Goal: Task Accomplishment & Management: Manage account settings

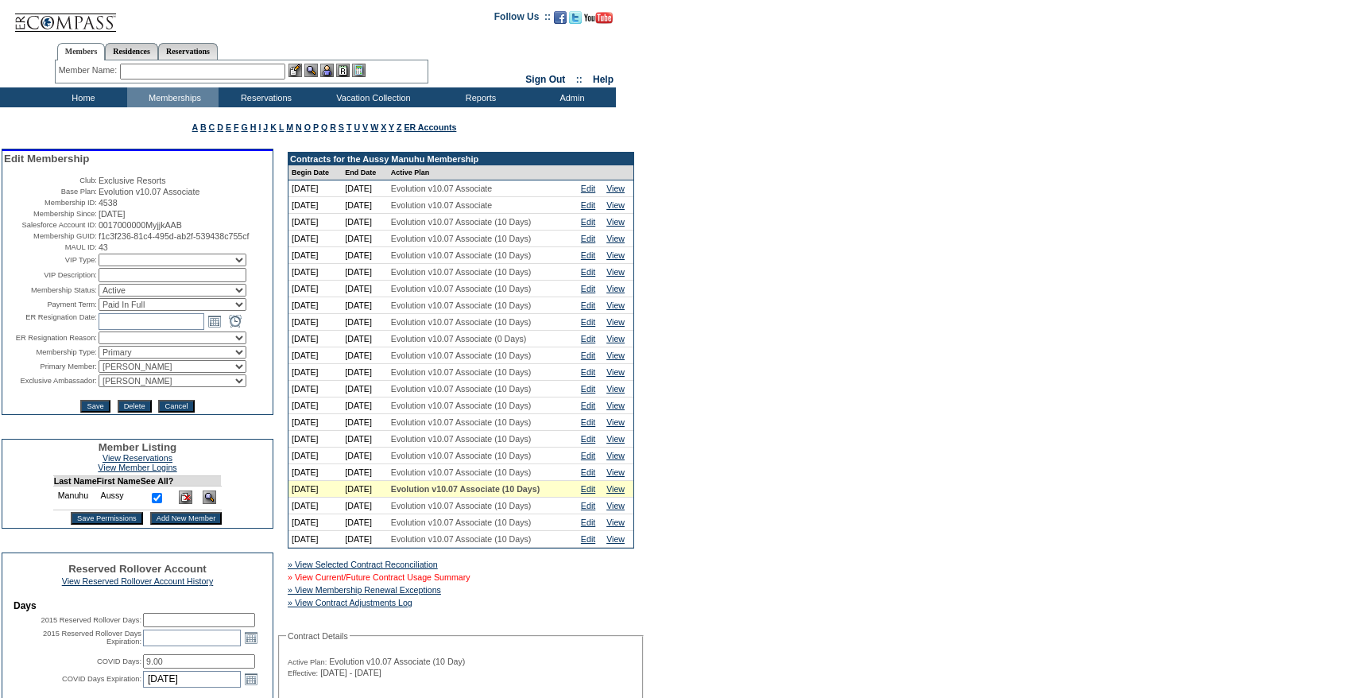
click at [459, 582] on link "» View Current/Future Contract Usage Summary" at bounding box center [379, 577] width 183 height 10
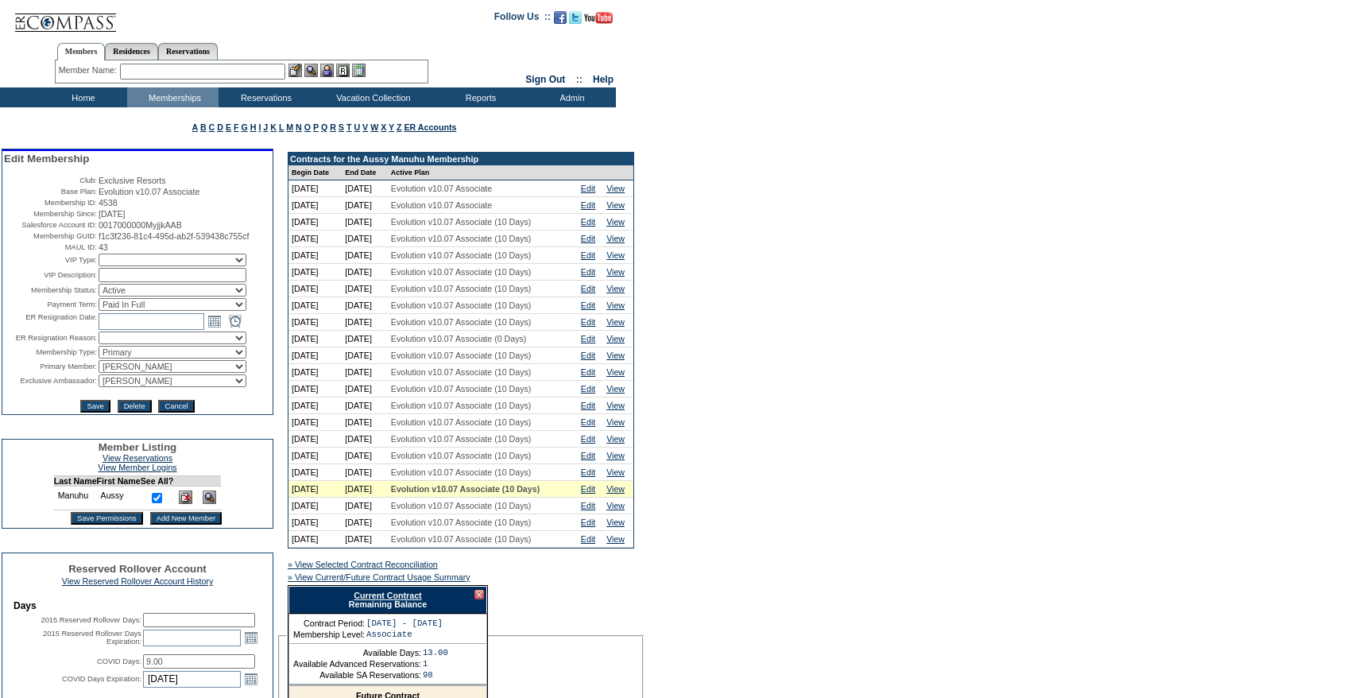
click at [382, 600] on link "Current Contract" at bounding box center [388, 596] width 68 height 10
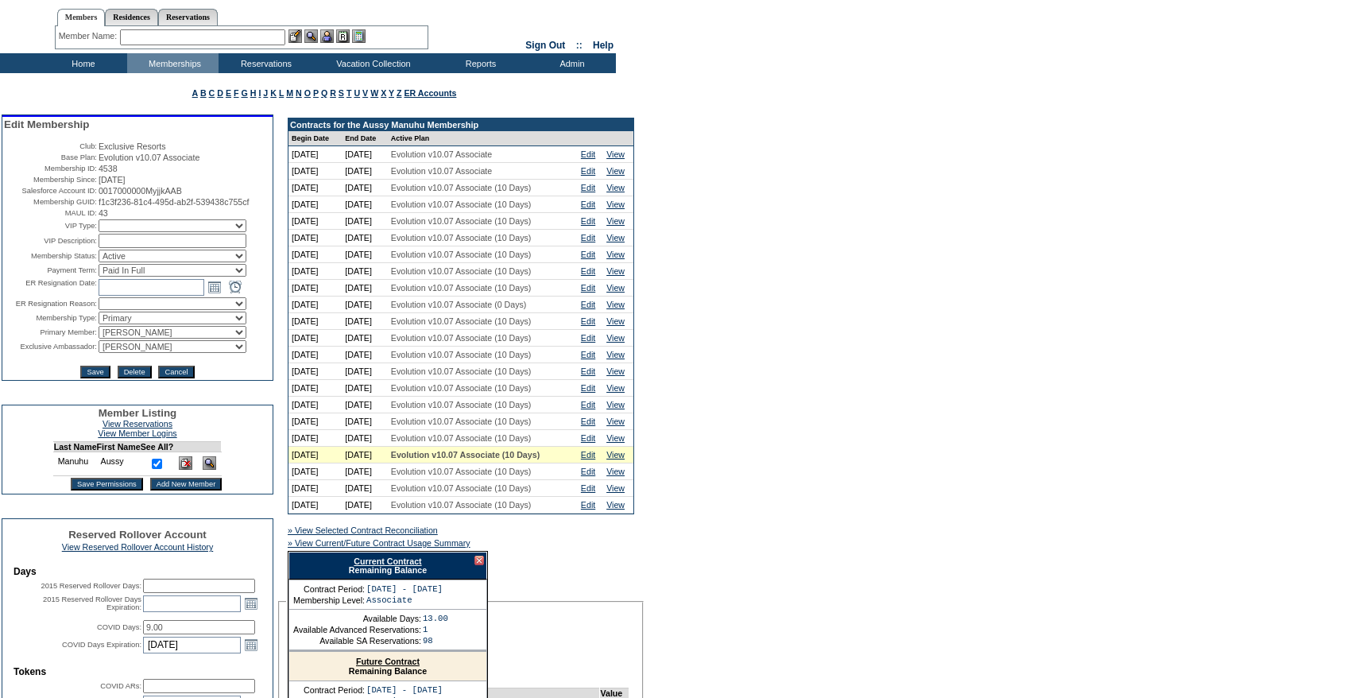
click at [483, 565] on div at bounding box center [480, 561] width 10 height 10
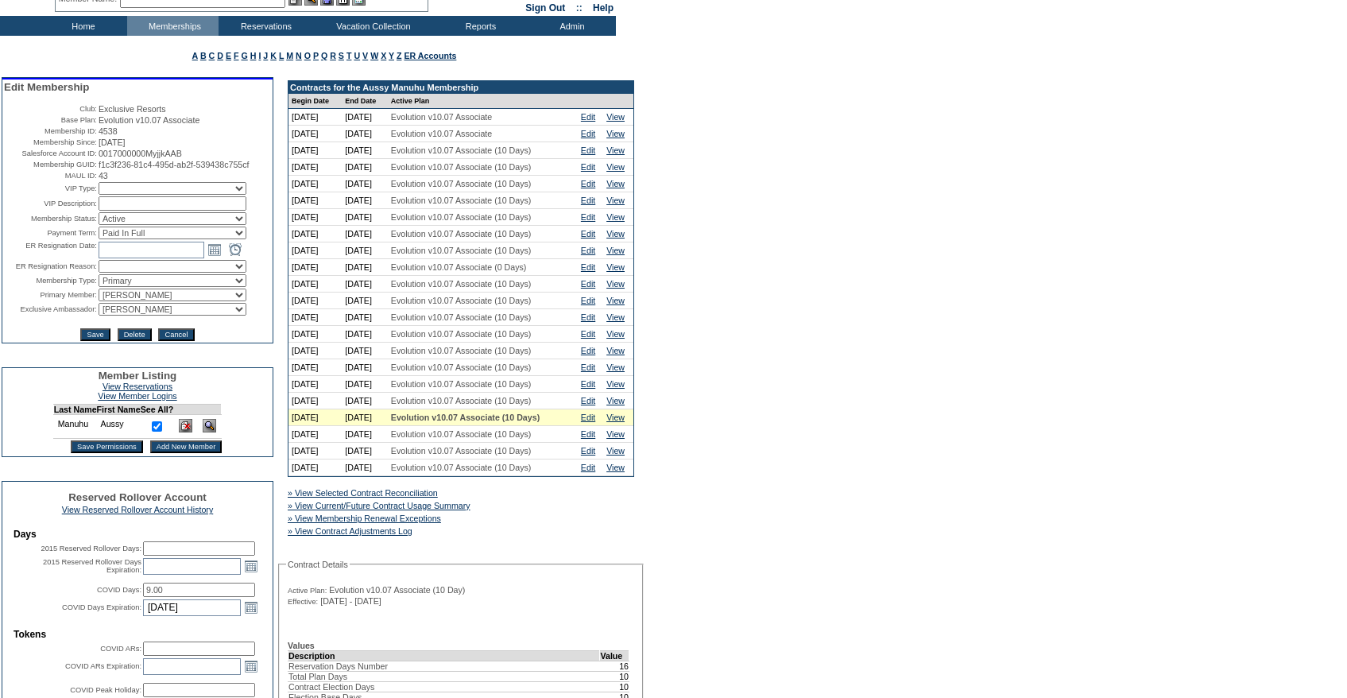
scroll to position [76, 0]
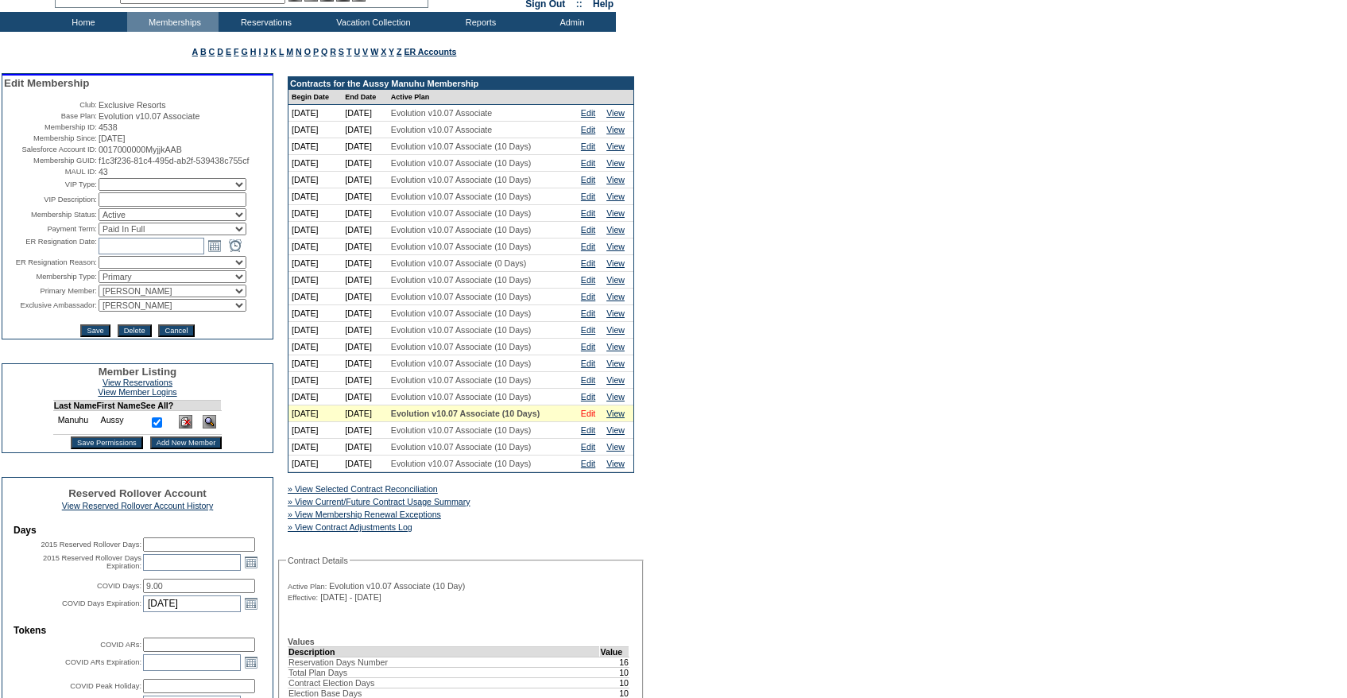
click at [595, 418] on link "Edit" at bounding box center [588, 414] width 14 height 10
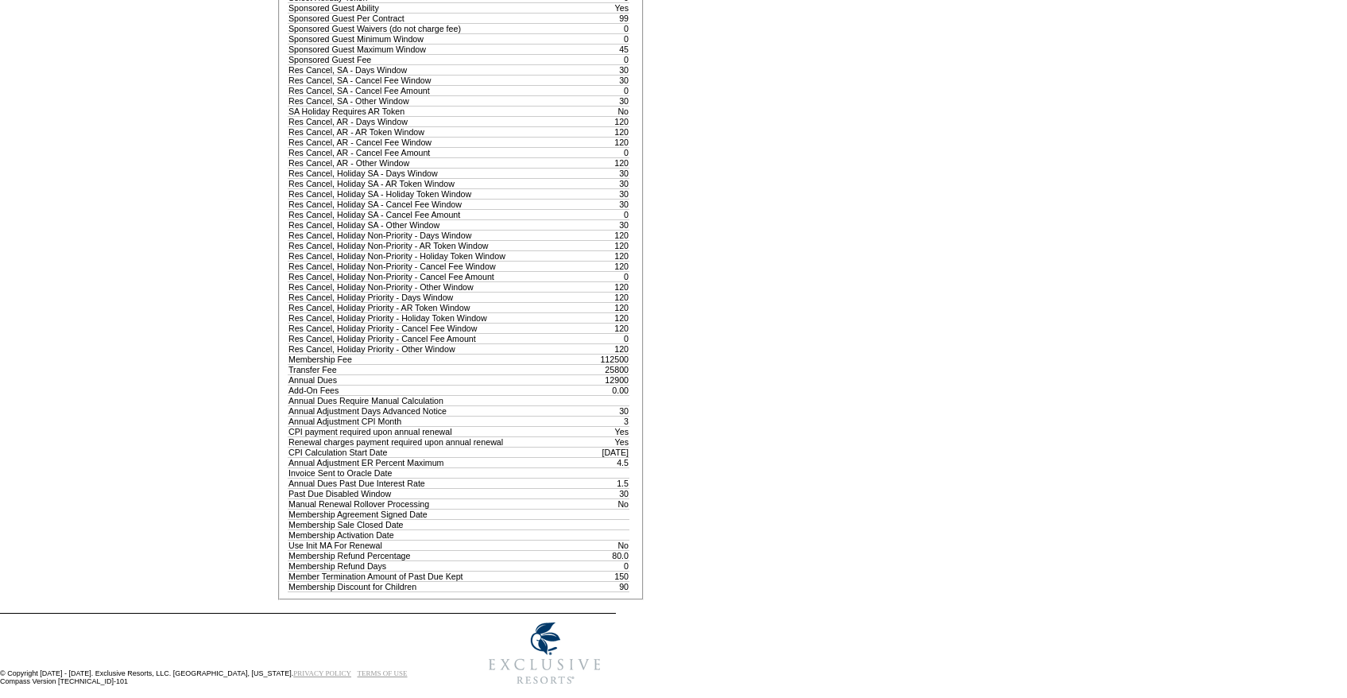
scroll to position [1429, 0]
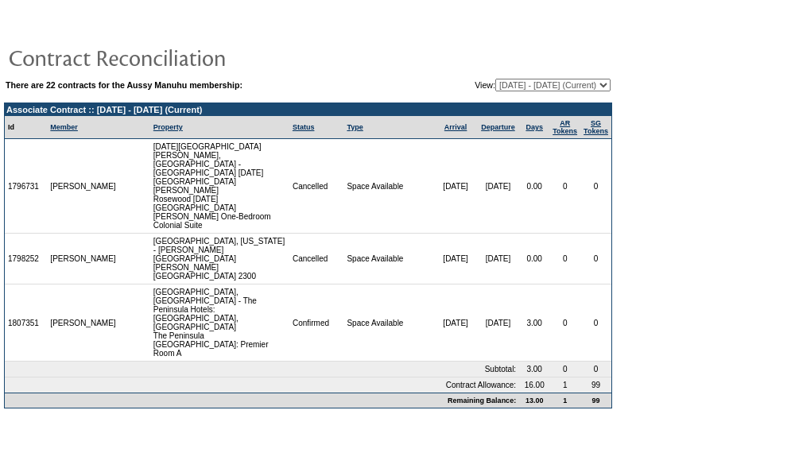
click at [498, 79] on select "[DATE] - [DATE] [DATE] - [DATE] [DATE] - [DATE] [DATE] - [DATE] [DATE] - [DATE]…" at bounding box center [552, 85] width 115 height 13
select select "121266"
click at [495, 79] on select "[DATE] - [DATE] [DATE] - [DATE] [DATE] - [DATE] [DATE] - [DATE] [DATE] - [DATE]…" at bounding box center [552, 85] width 115 height 13
